Goal: Task Accomplishment & Management: Manage account settings

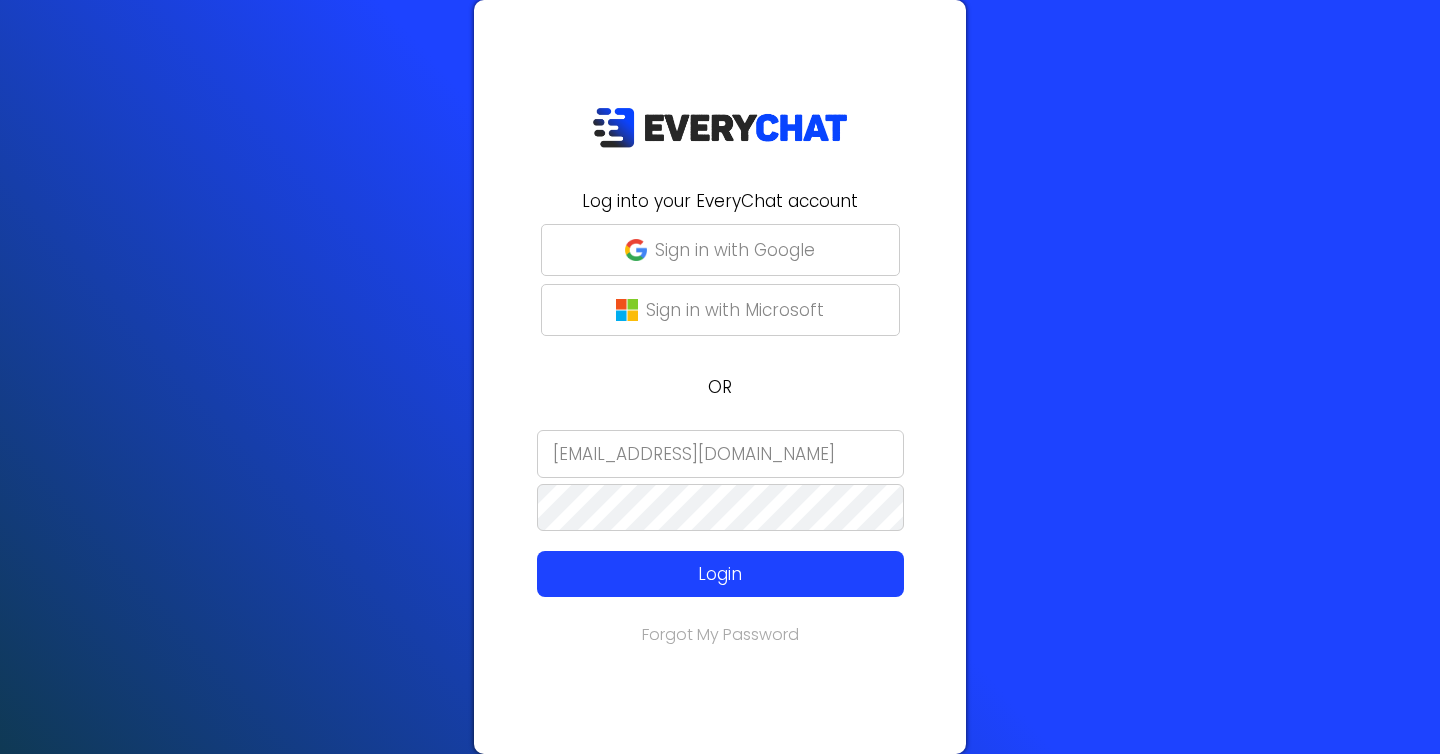
click at [604, 461] on input "[EMAIL_ADDRESS][DOMAIN_NAME]" at bounding box center [720, 454] width 367 height 48
type input "[EMAIL_ADDRESS][DOMAIN_NAME]"
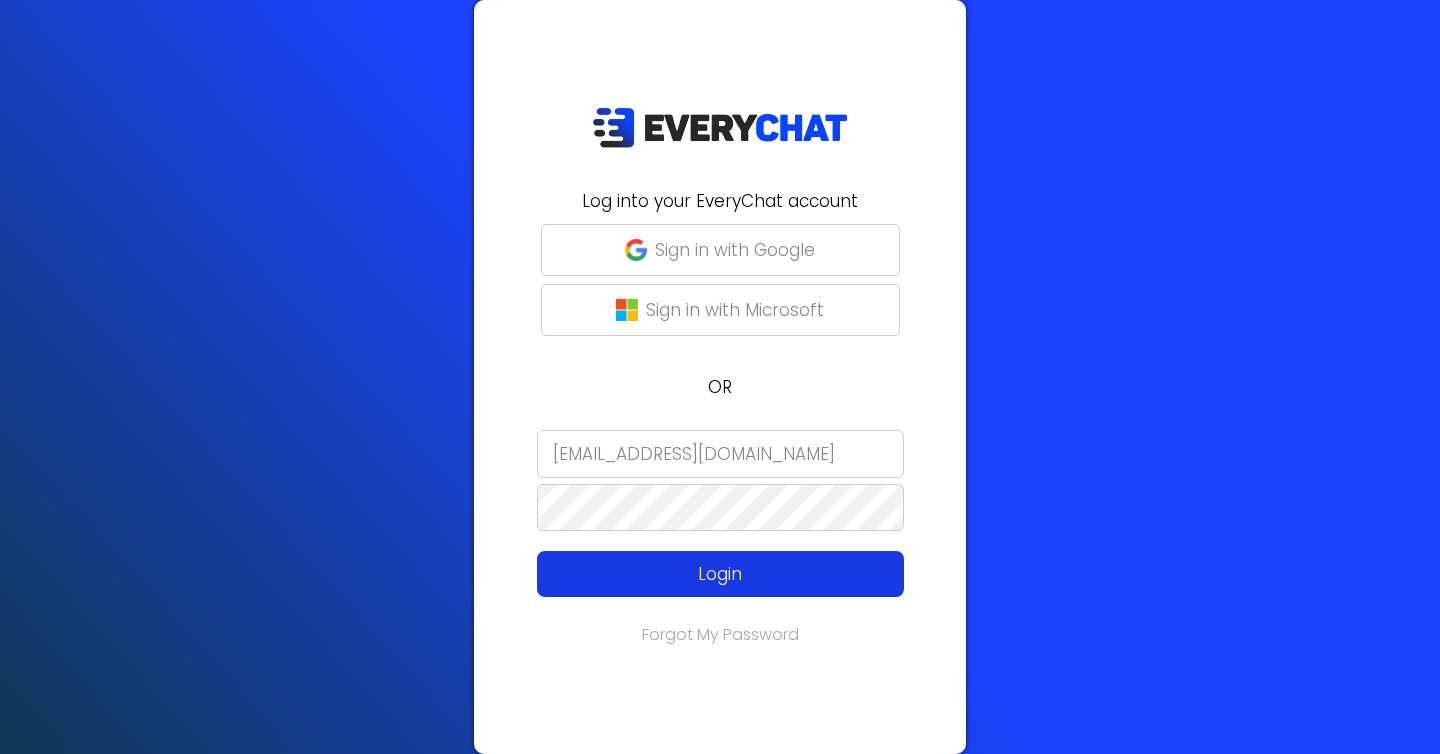
click at [676, 565] on p "Login" at bounding box center [720, 574] width 293 height 26
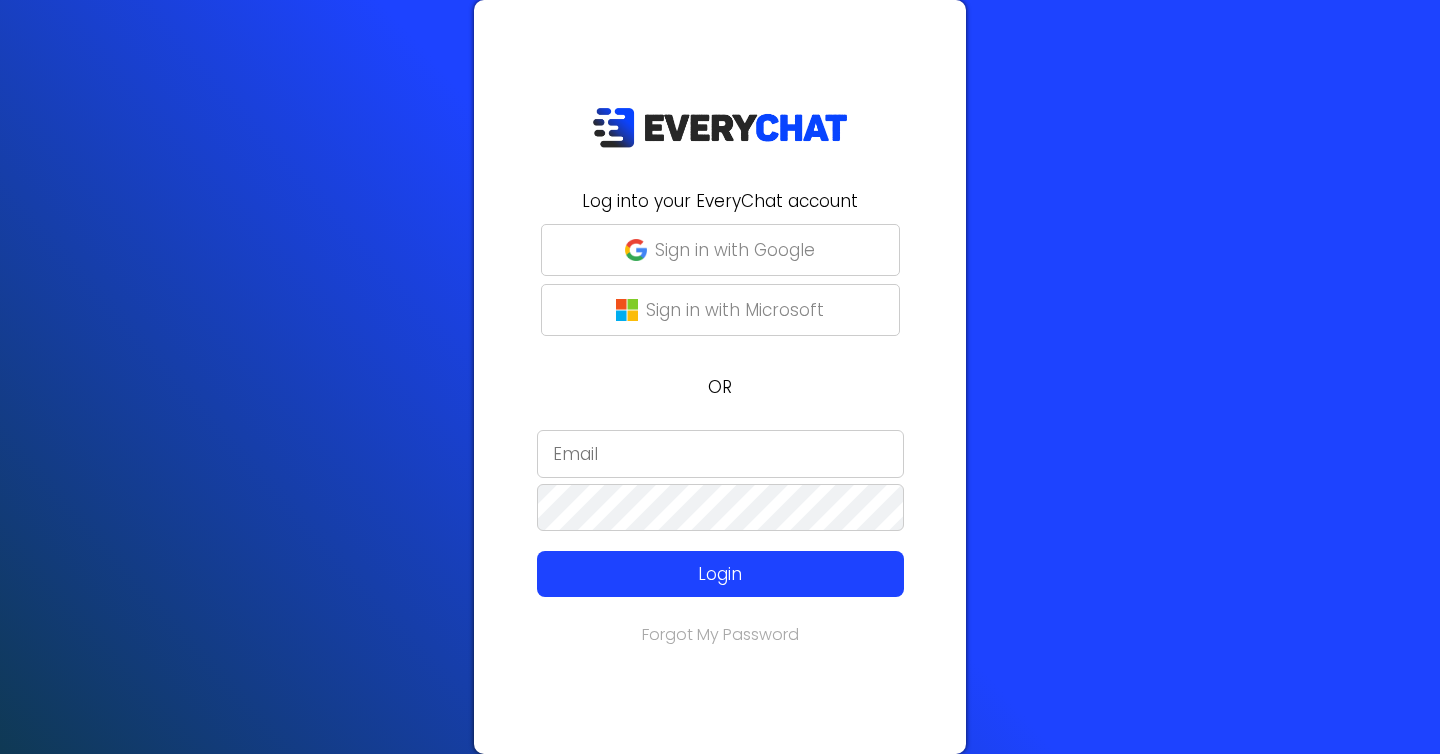
type input "[EMAIL_ADDRESS][DOMAIN_NAME]"
